Goal: Task Accomplishment & Management: Manage account settings

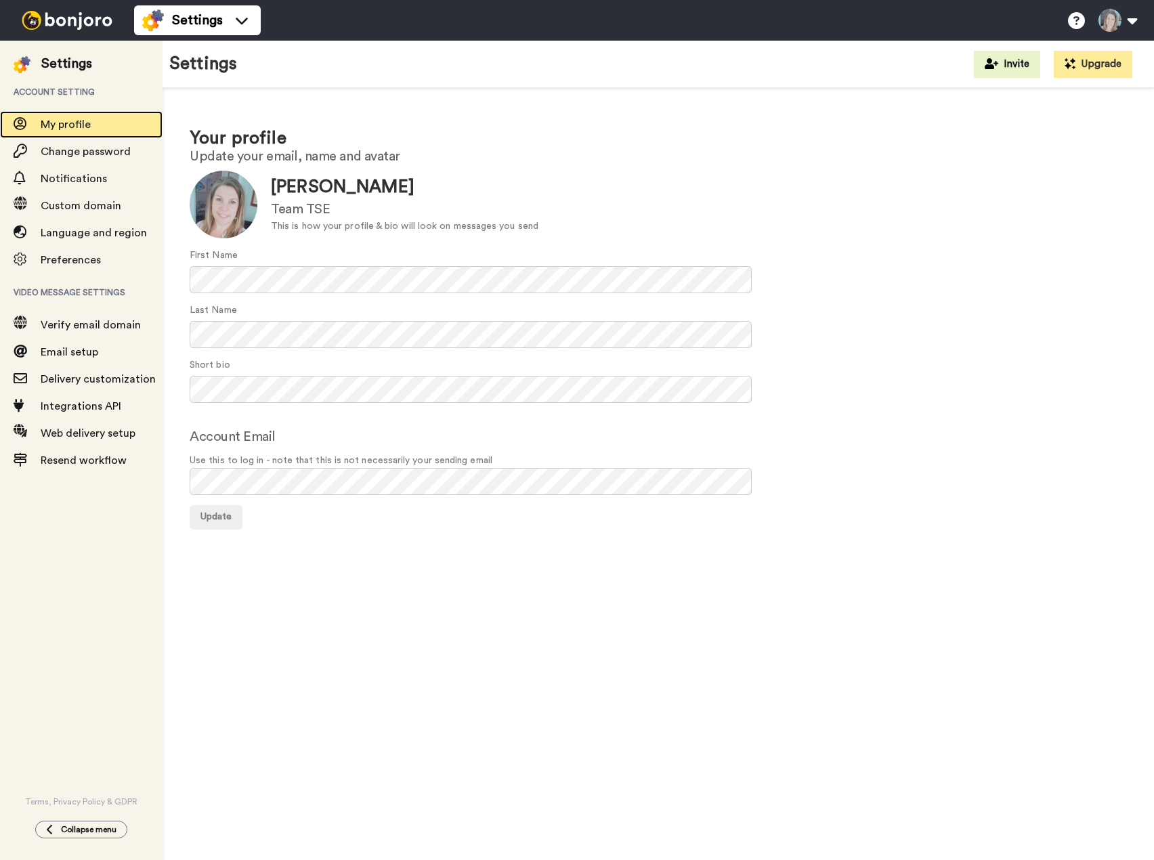
drag, startPoint x: 0, startPoint y: 0, endPoint x: 83, endPoint y: 119, distance: 145.1
click at [83, 119] on span "My profile" at bounding box center [66, 124] width 50 height 11
click at [212, 20] on span "Settings" at bounding box center [197, 20] width 51 height 19
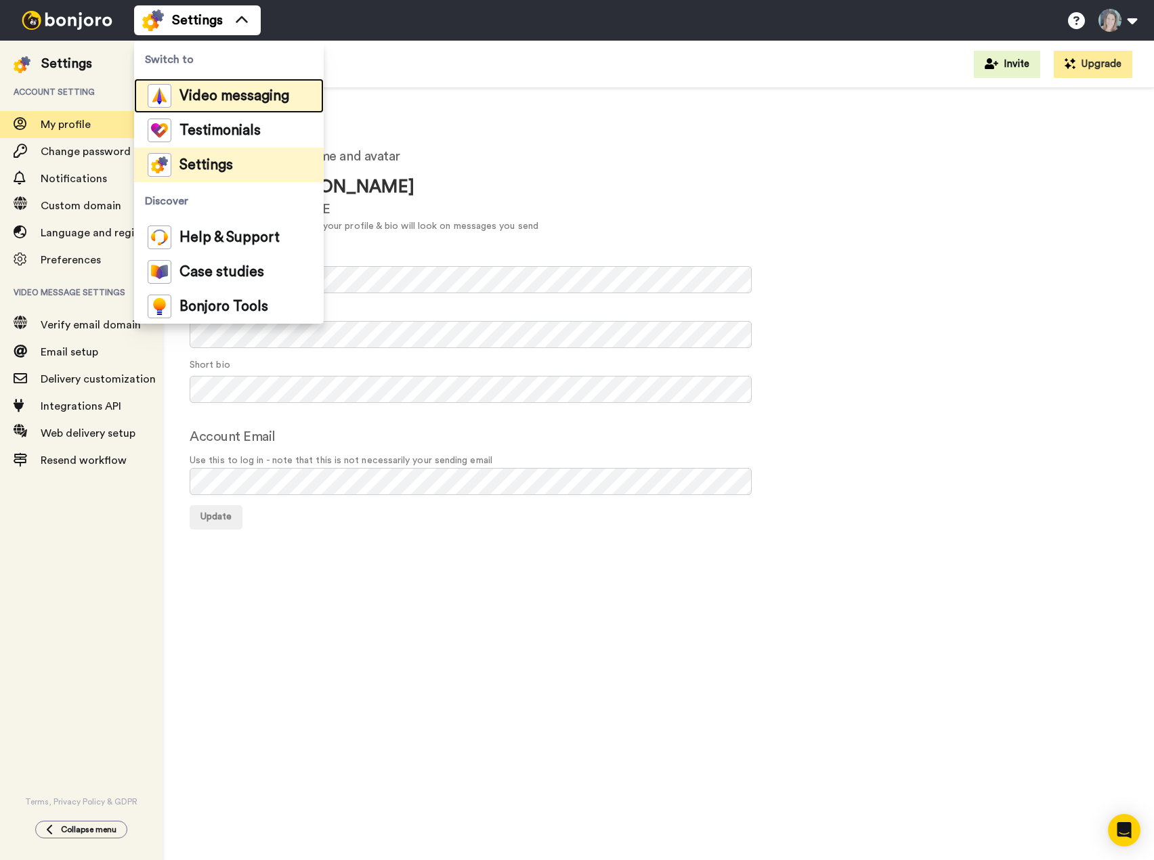
click at [215, 86] on div "Video messaging" at bounding box center [219, 96] width 142 height 24
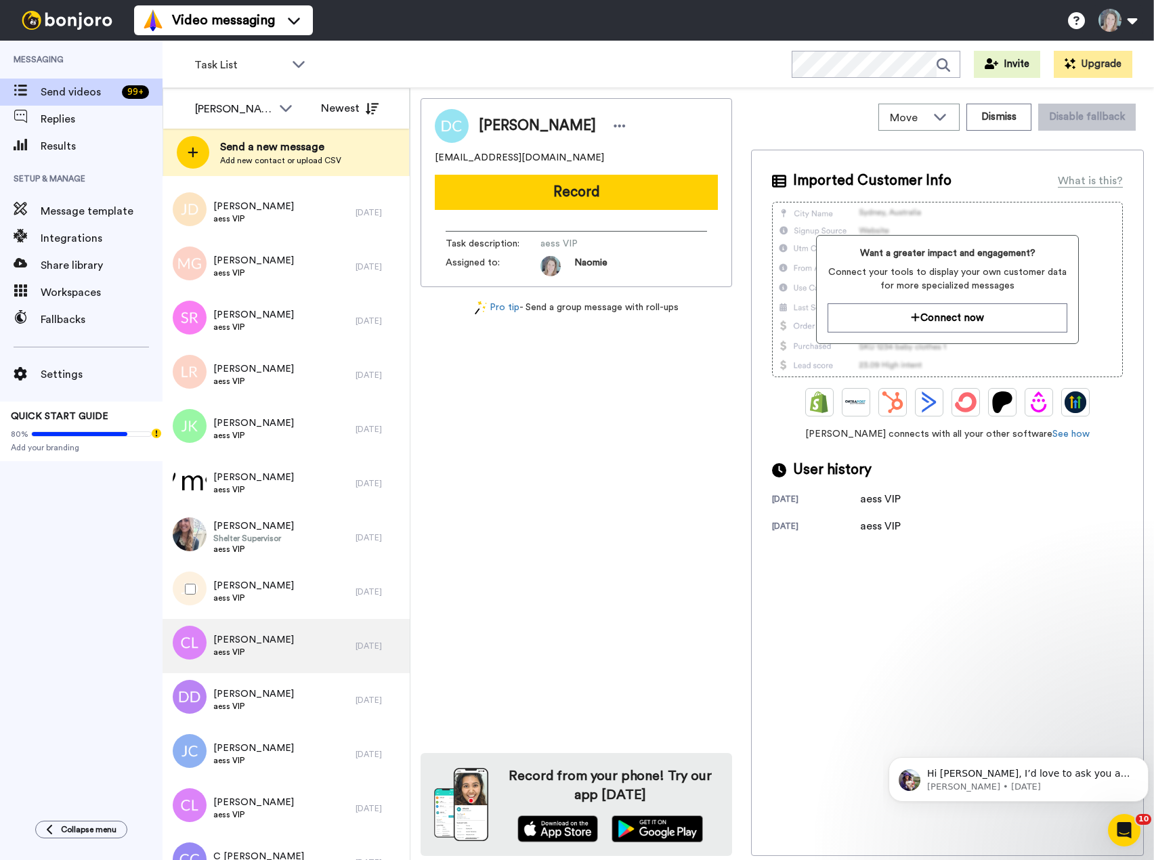
scroll to position [684, 0]
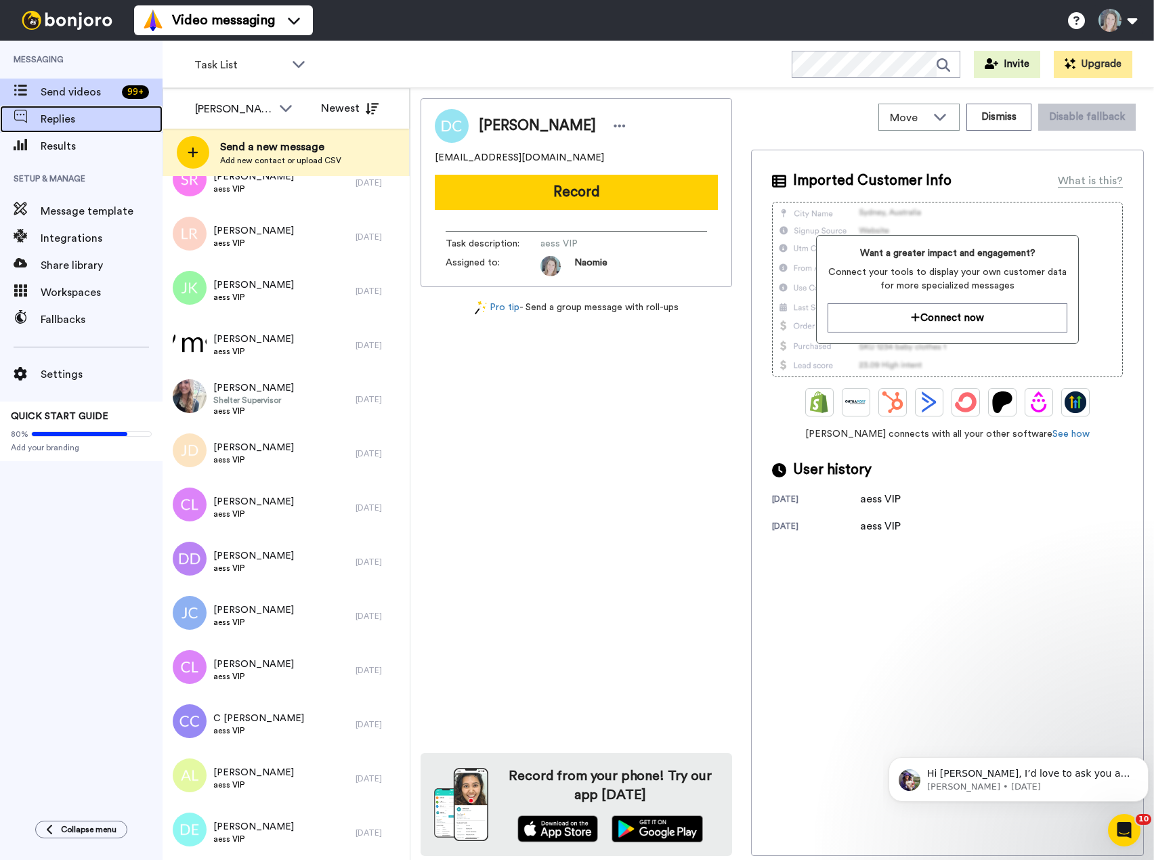
click at [89, 112] on span "Replies" at bounding box center [102, 119] width 122 height 16
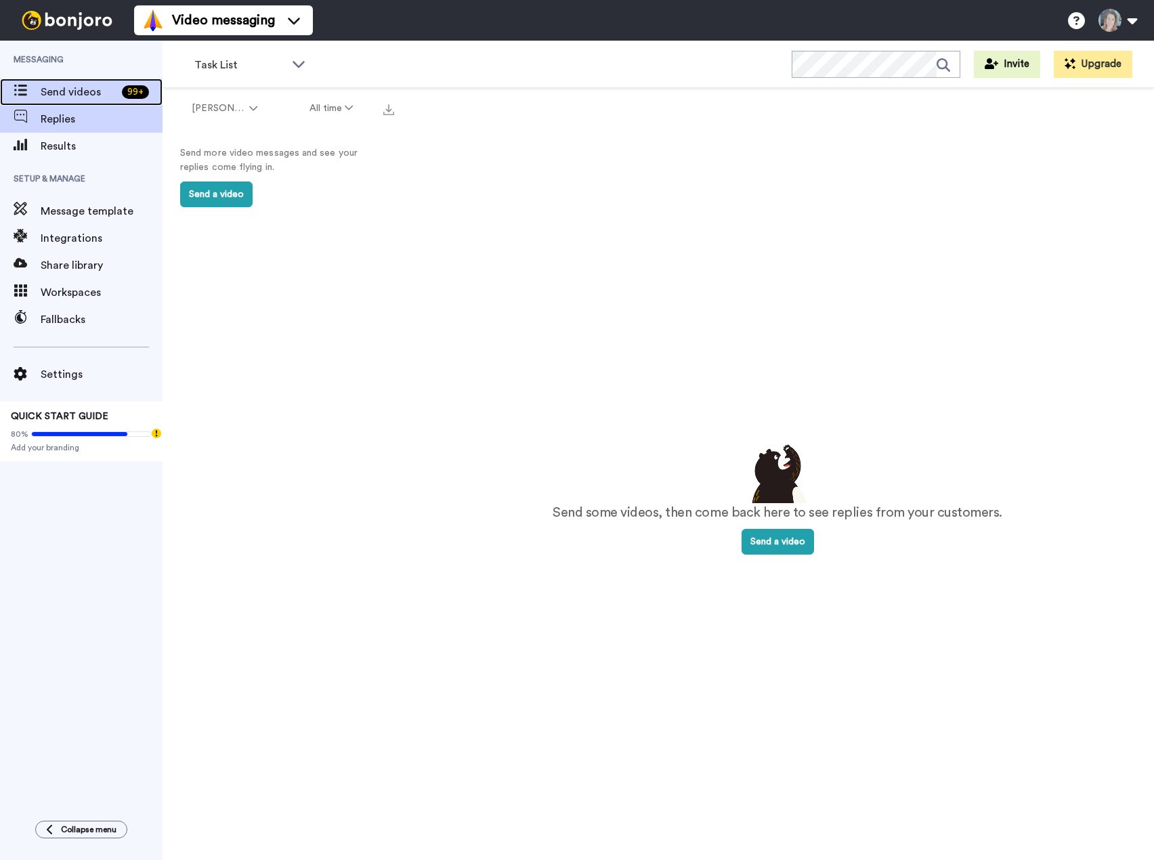
click at [77, 93] on span "Send videos" at bounding box center [79, 92] width 76 height 16
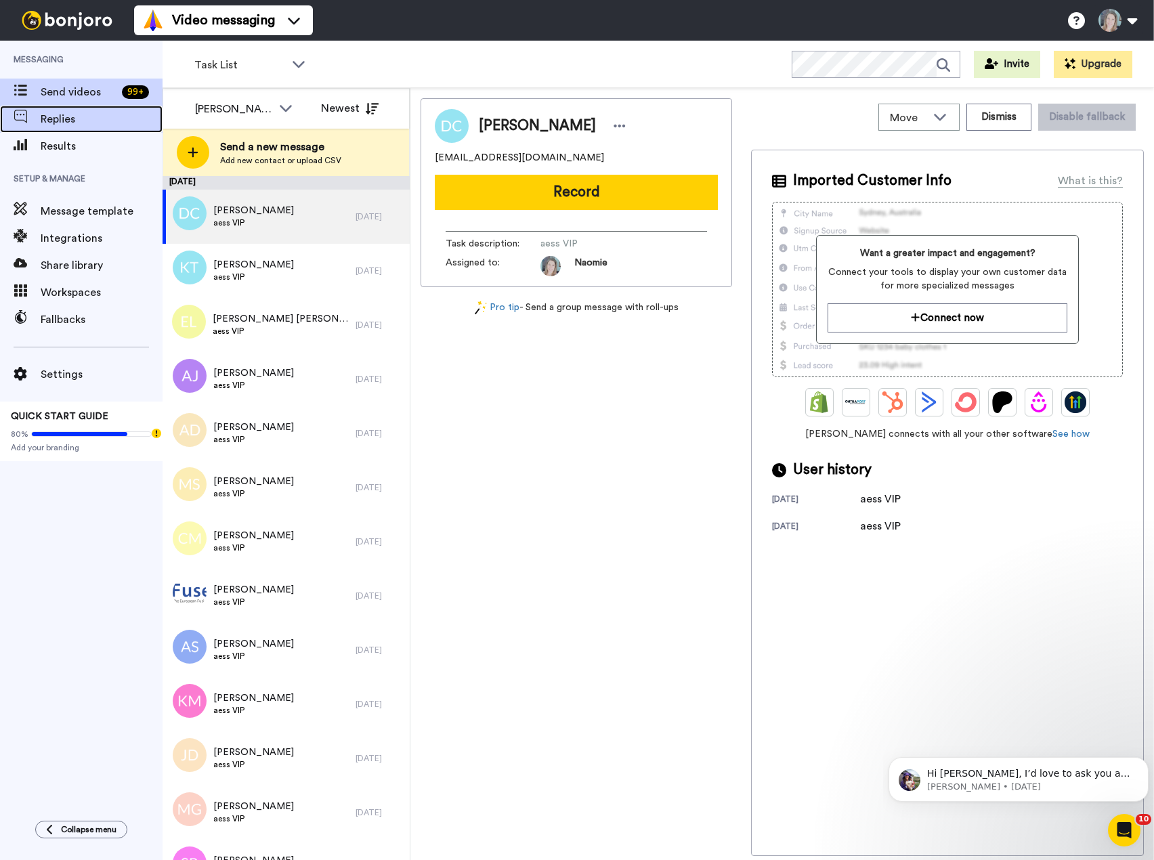
click at [54, 124] on span "Replies" at bounding box center [102, 119] width 122 height 16
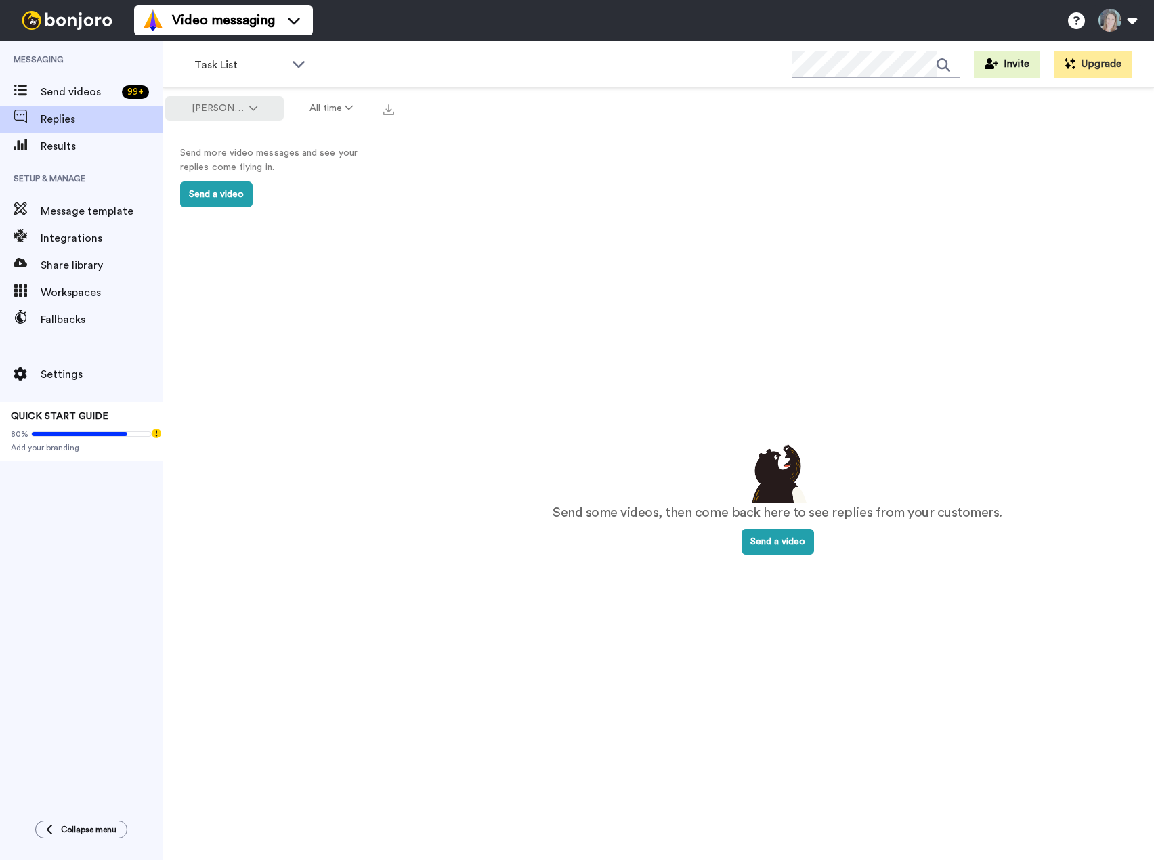
click at [228, 115] on span "[PERSON_NAME]" at bounding box center [219, 109] width 55 height 14
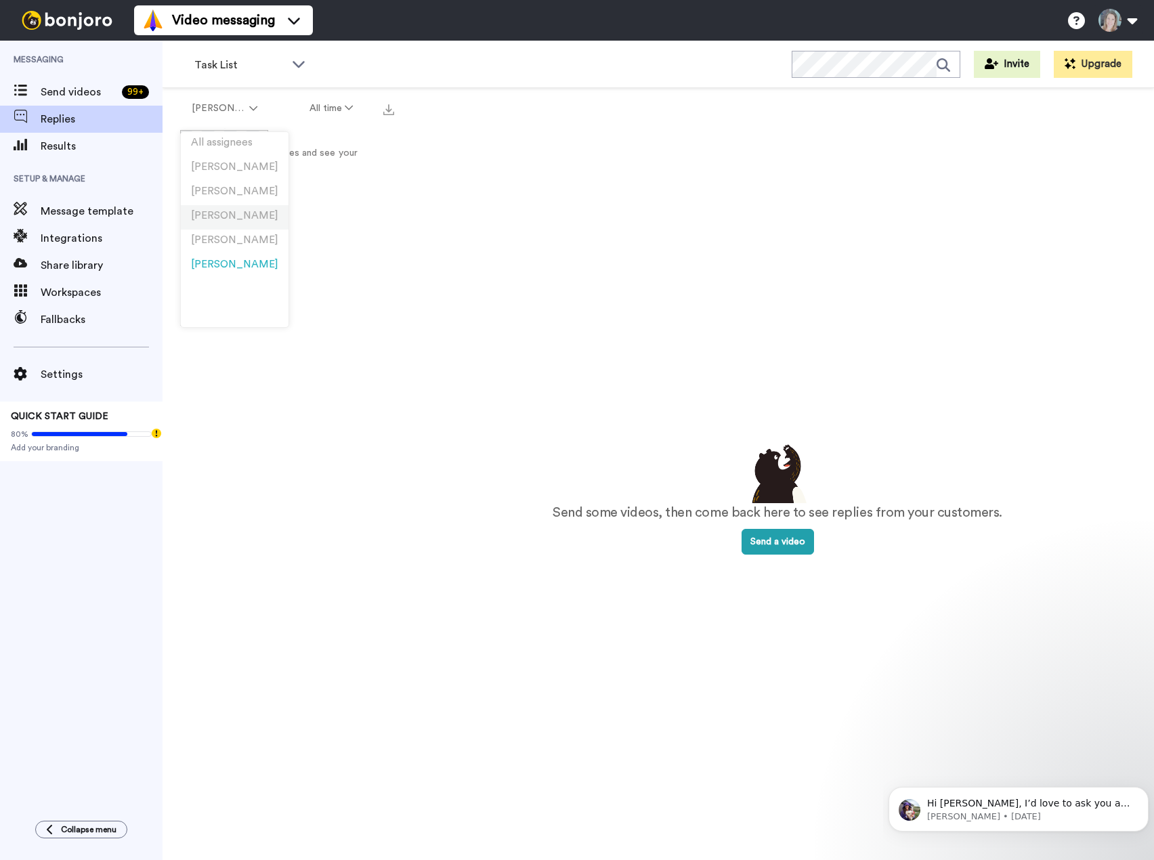
click at [229, 213] on span "Pati Diaz" at bounding box center [234, 216] width 87 height 10
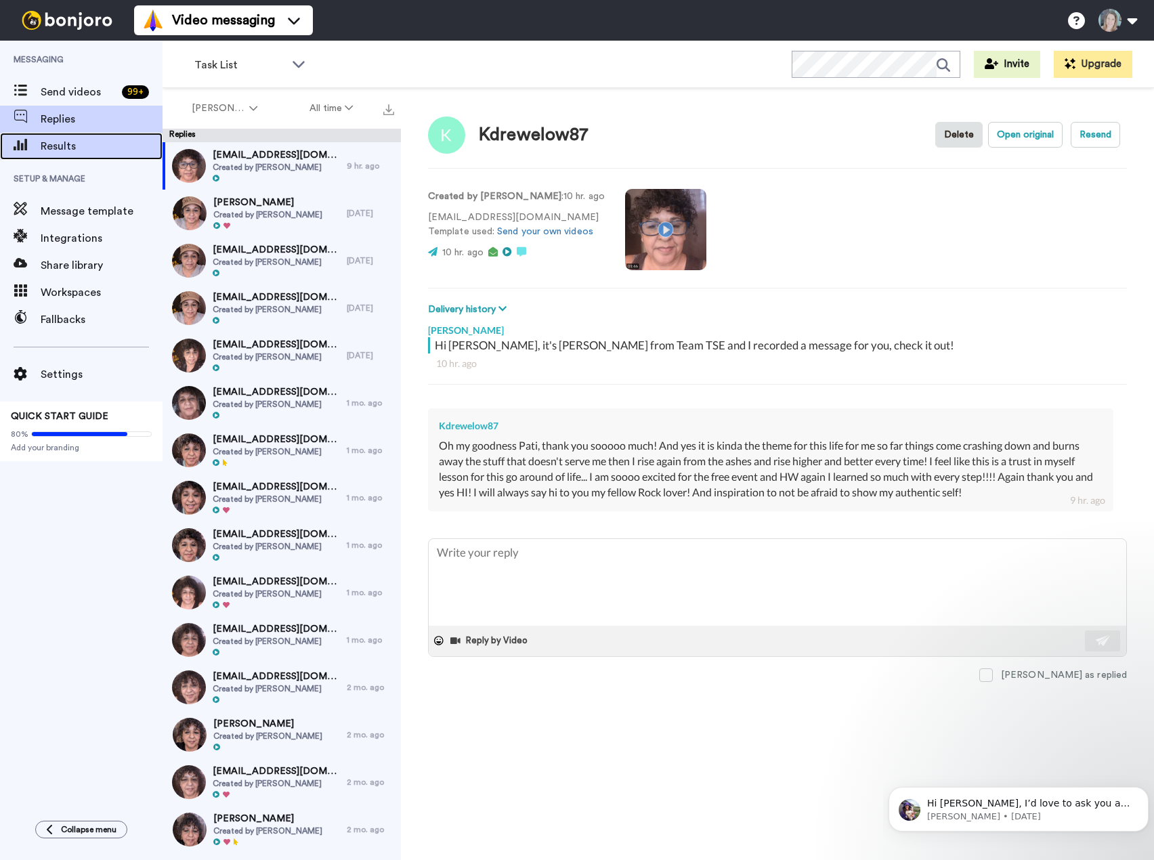
click at [84, 144] on span "Results" at bounding box center [102, 146] width 122 height 16
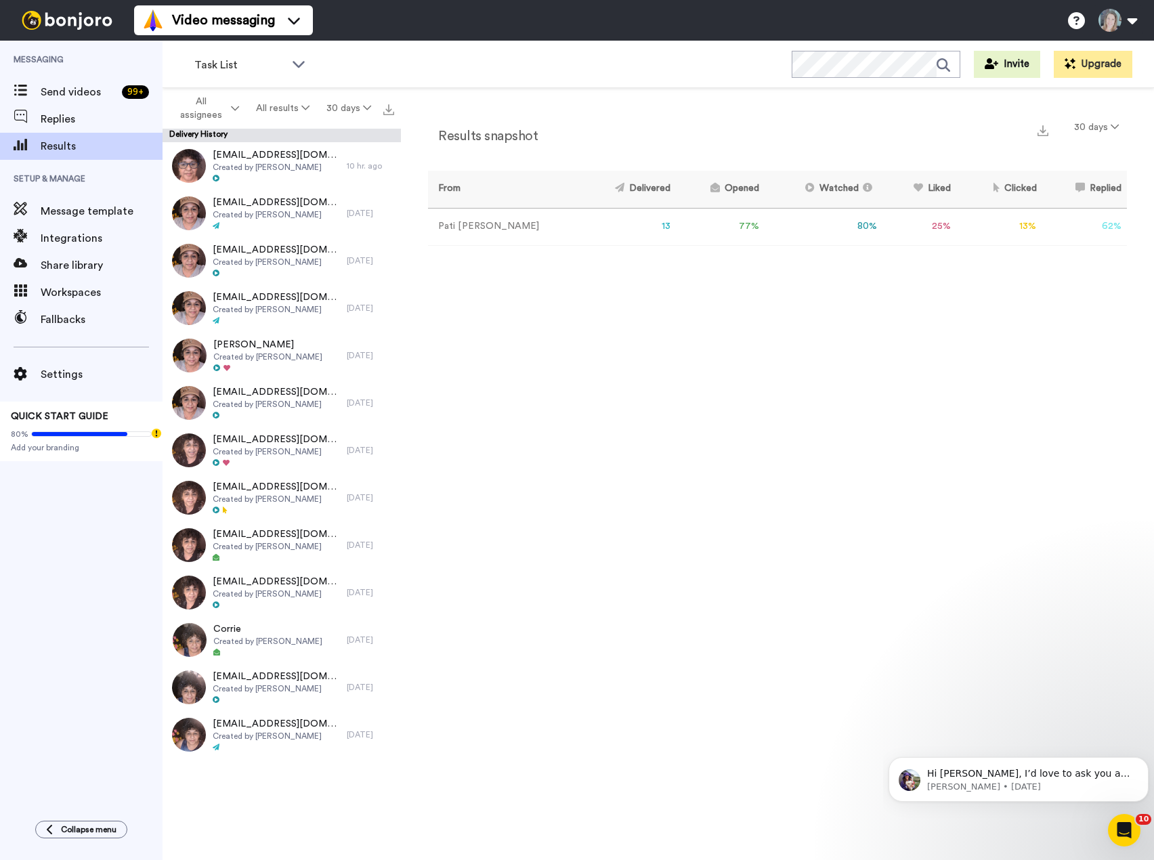
click at [56, 21] on img at bounding box center [67, 20] width 102 height 19
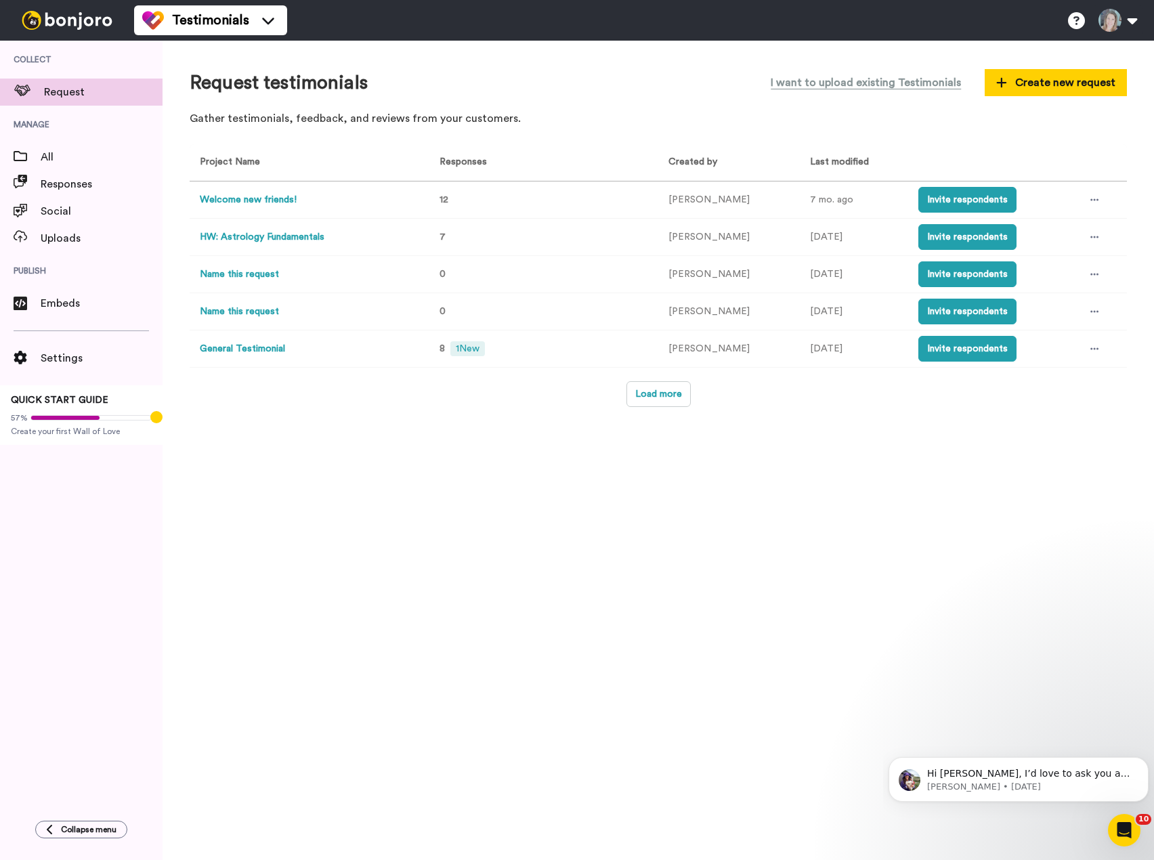
click at [57, 29] on img at bounding box center [67, 20] width 102 height 19
